Goal: Navigation & Orientation: Find specific page/section

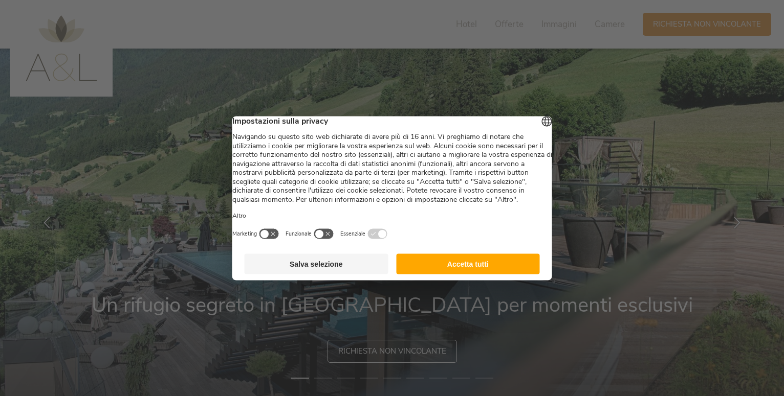
click at [448, 268] on button "Accetta tutti" at bounding box center [468, 264] width 144 height 20
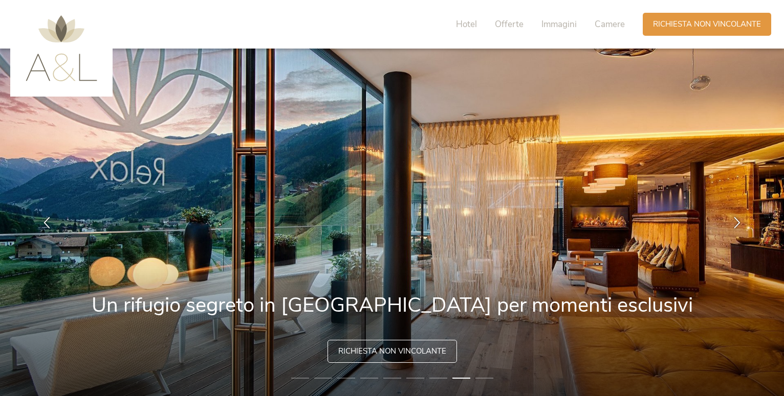
click at [92, 80] on img at bounding box center [62, 48] width 72 height 66
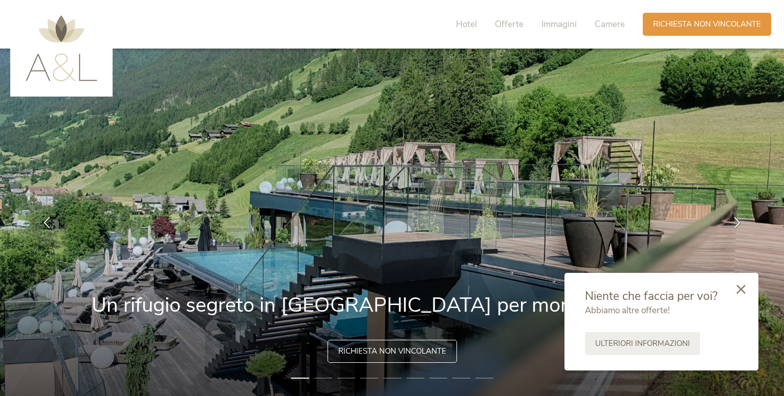
click at [740, 292] on icon at bounding box center [740, 289] width 9 height 9
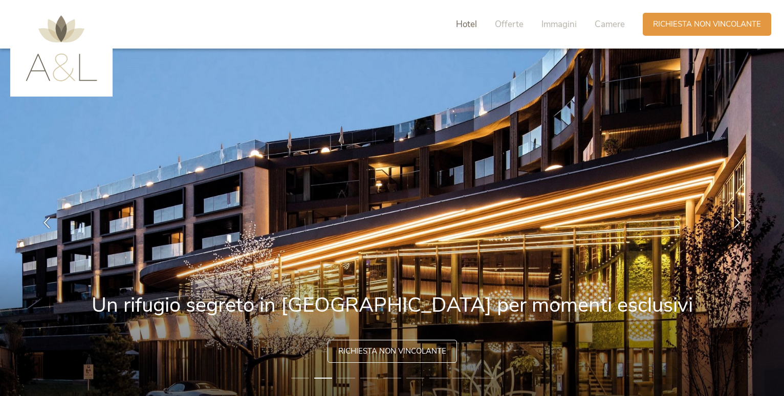
click at [474, 22] on span "Hotel" at bounding box center [466, 24] width 21 height 12
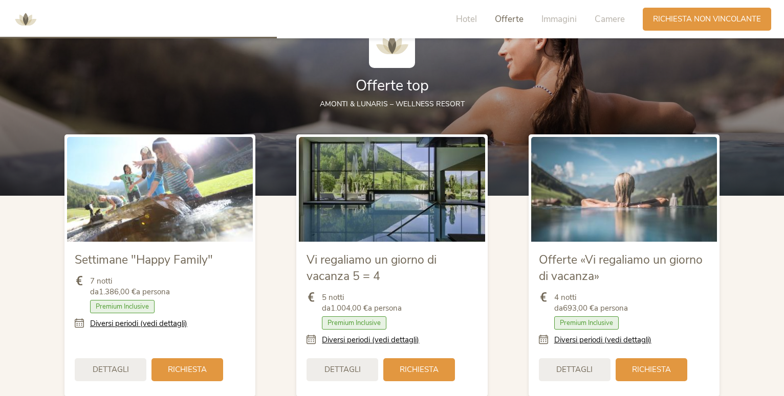
scroll to position [995, 0]
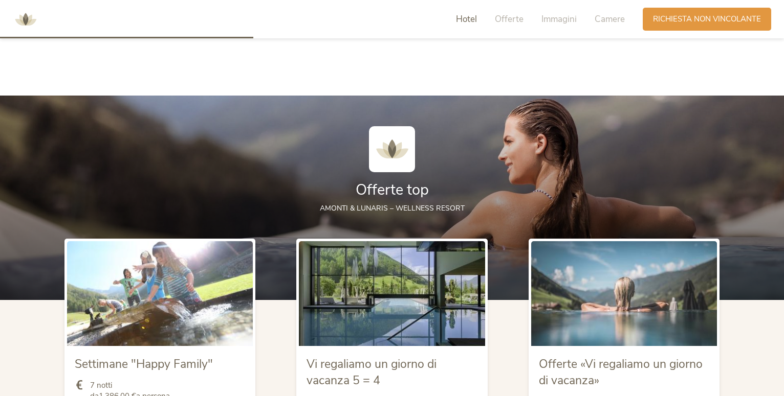
click at [426, 209] on span "AMONTI & LUNARIS – wellness resort" at bounding box center [392, 209] width 145 height 10
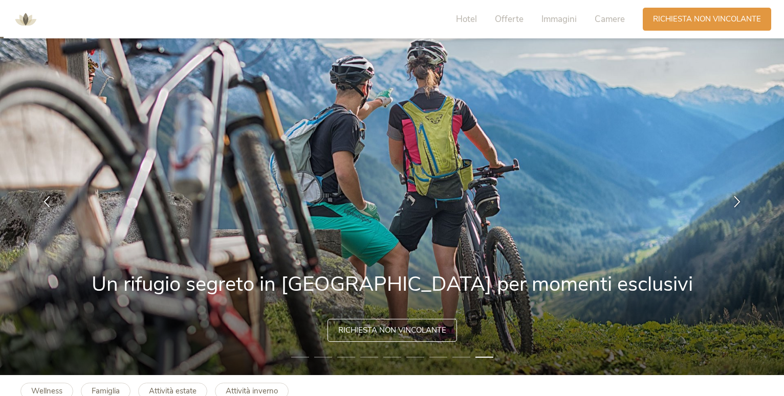
scroll to position [0, 0]
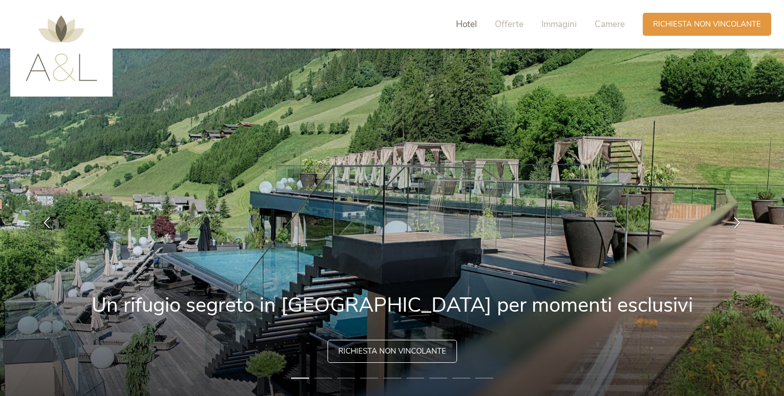
click at [472, 27] on span "Hotel" at bounding box center [466, 24] width 21 height 12
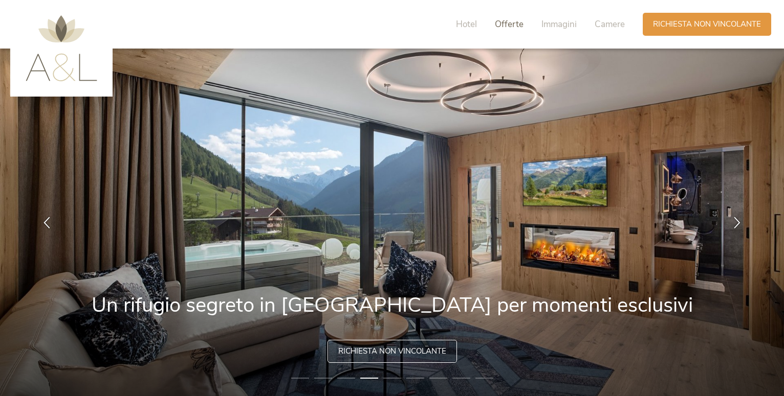
click at [502, 23] on span "Offerte" at bounding box center [509, 24] width 29 height 12
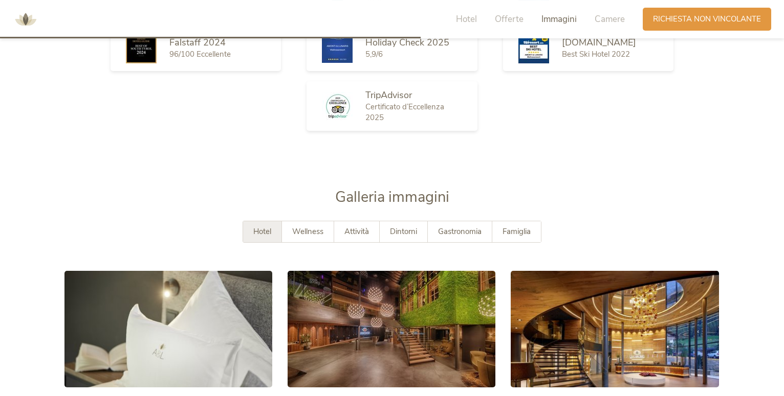
scroll to position [1666, 0]
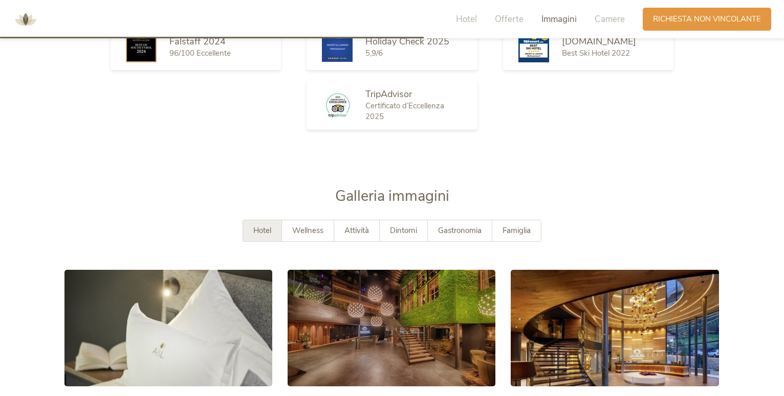
click at [270, 233] on span "Hotel" at bounding box center [262, 231] width 18 height 10
click at [513, 237] on div "Famiglia" at bounding box center [516, 230] width 49 height 21
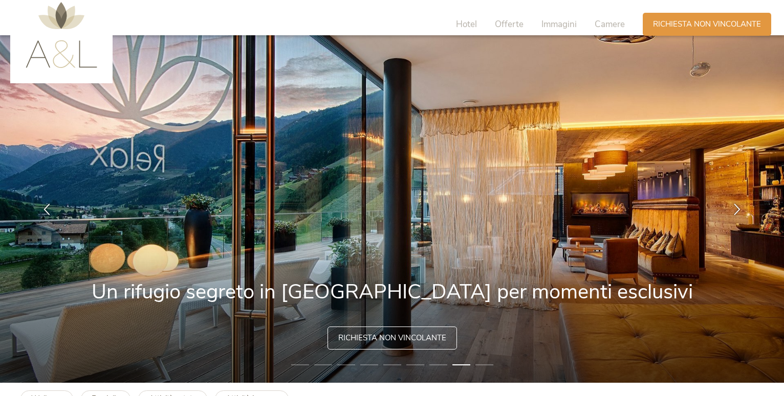
scroll to position [0, 0]
